Goal: Task Accomplishment & Management: Complete application form

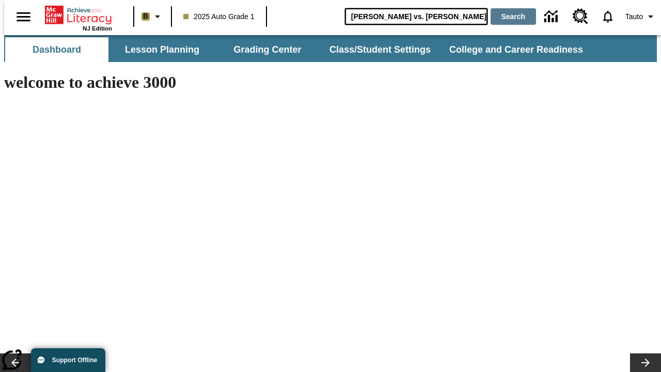
type input "Michelangelo vs. Leonardo"
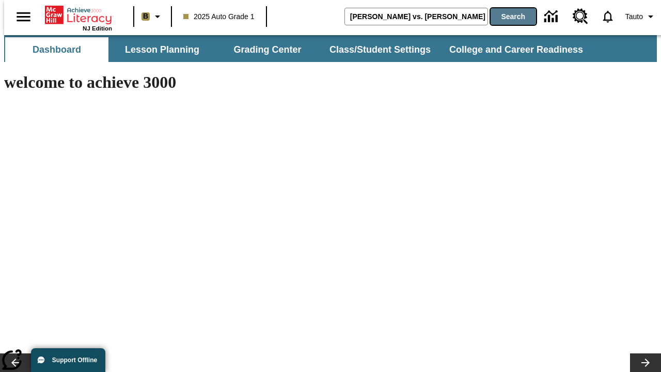
click at [507, 17] on button "Search" at bounding box center [512, 16] width 45 height 17
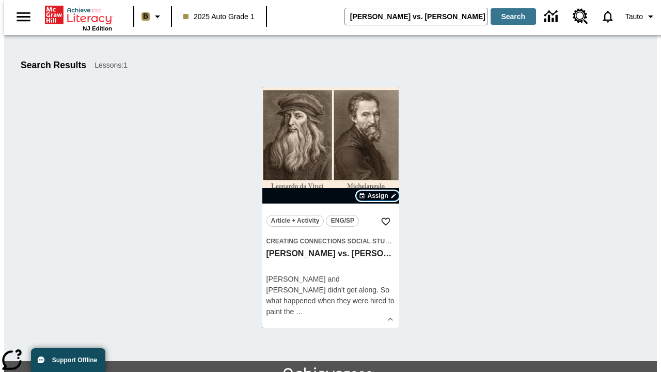
click at [378, 196] on span "Assign" at bounding box center [377, 195] width 21 height 9
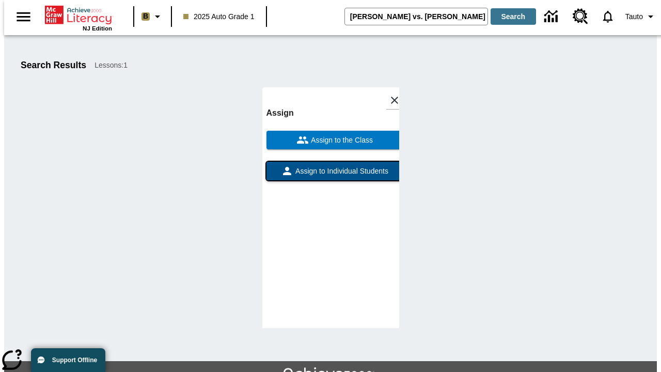
click at [330, 175] on span "Assign to Individual Students" at bounding box center [340, 171] width 95 height 11
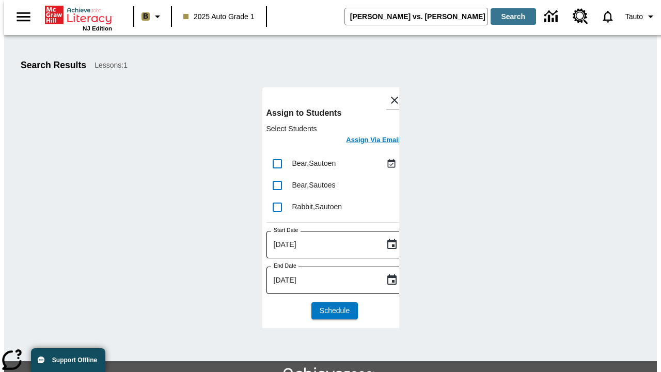
click at [365, 141] on h6 "Assign Via Email" at bounding box center [373, 140] width 54 height 12
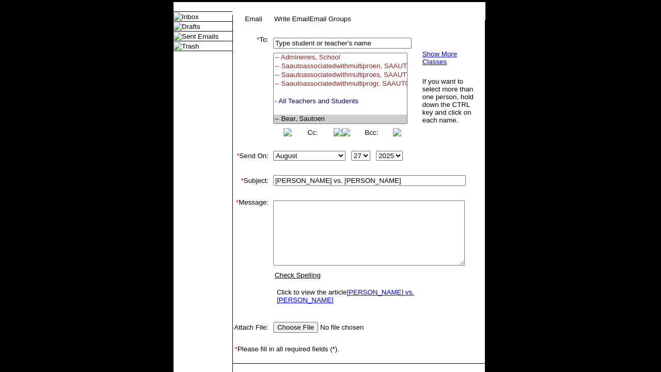
select select "U,22992008,1"
type textarea "email body message"
click at [248, 371] on link "Send" at bounding box center [247, 379] width 16 height 8
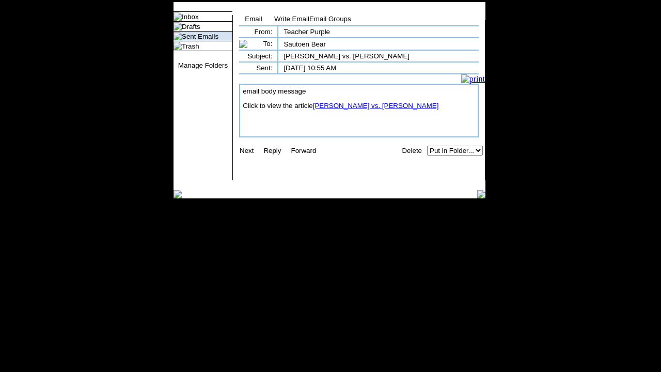
click at [369, 109] on link "[PERSON_NAME] vs. [PERSON_NAME]" at bounding box center [376, 106] width 126 height 8
